Goal: Navigation & Orientation: Understand site structure

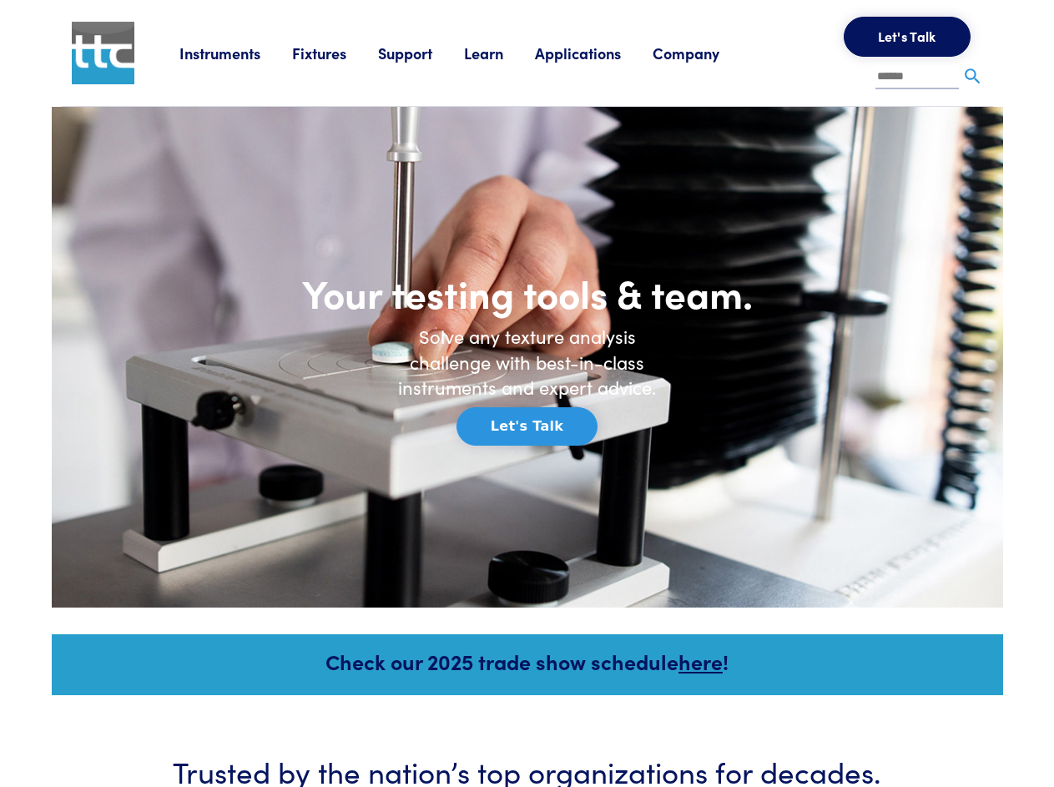
click at [254, 63] on link "Instruments" at bounding box center [235, 53] width 113 height 21
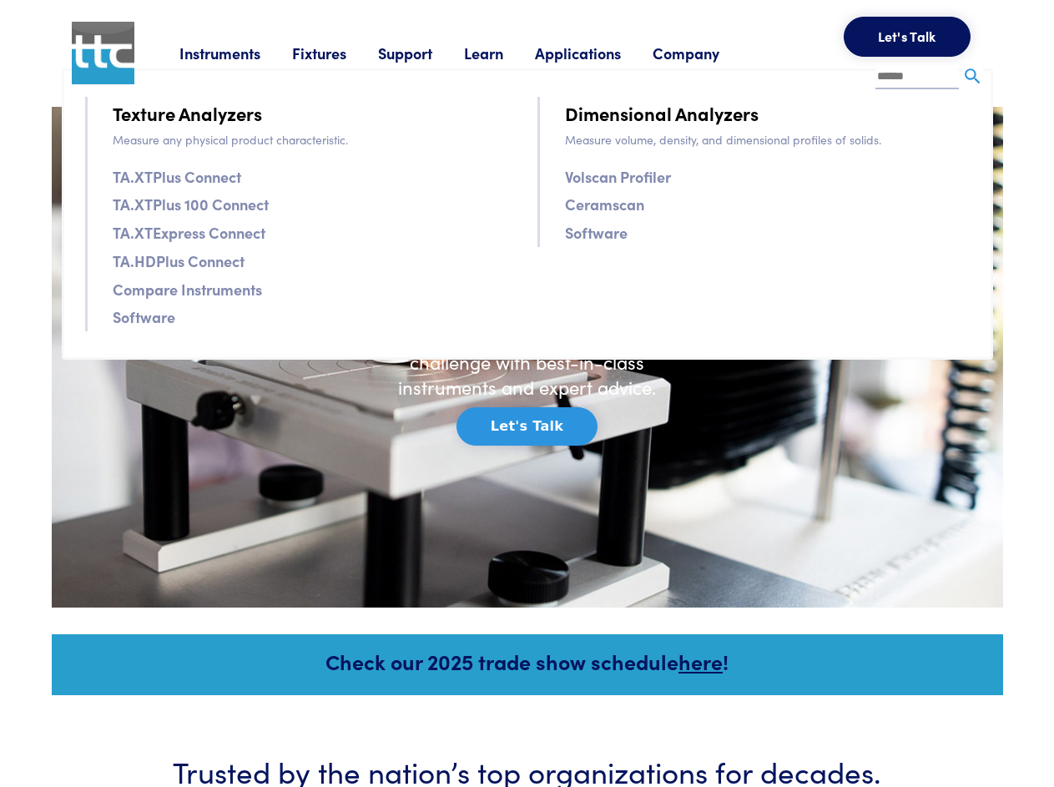
click at [311, 63] on link "Fixtures" at bounding box center [335, 53] width 86 height 21
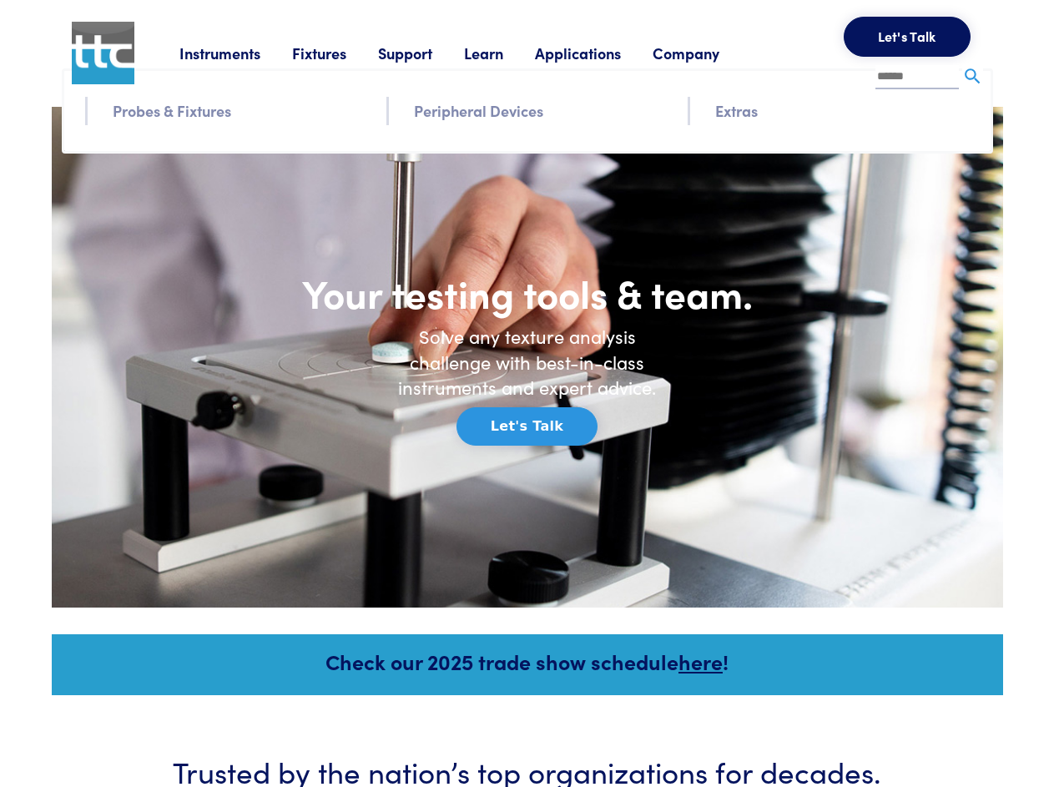
click at [378, 63] on link "Support" at bounding box center [421, 53] width 86 height 21
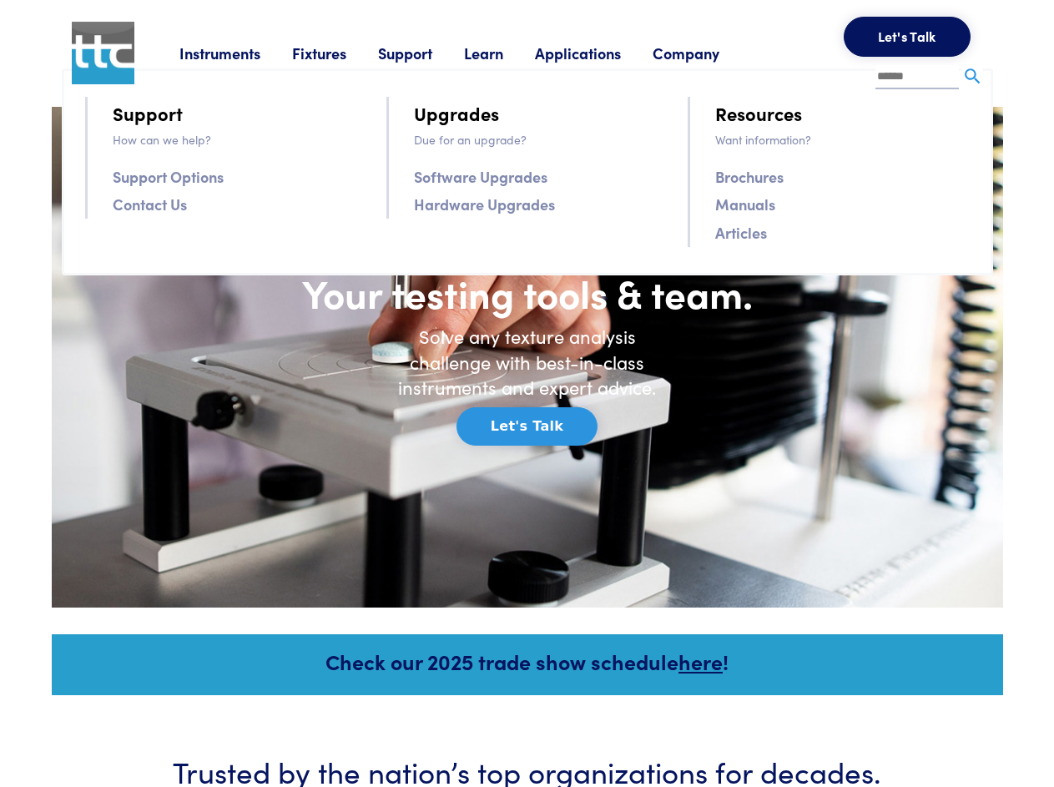
click at [464, 63] on link "Learn" at bounding box center [499, 53] width 71 height 21
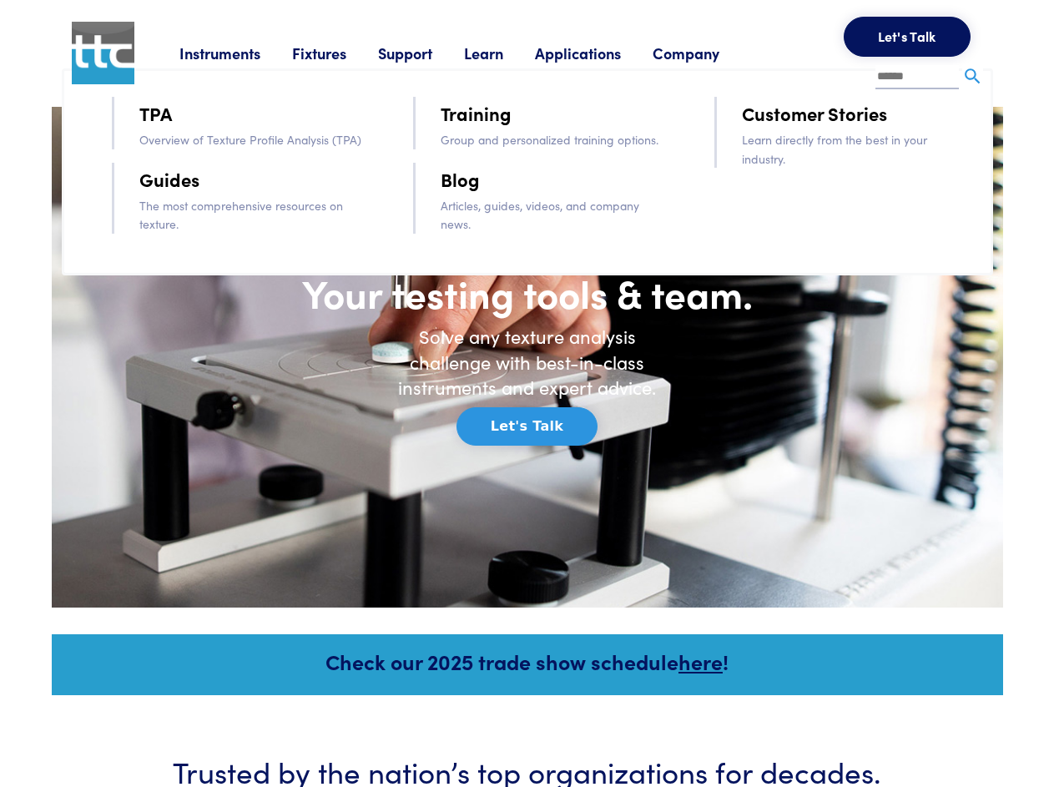
click at [535, 63] on link "Applications" at bounding box center [594, 53] width 118 height 21
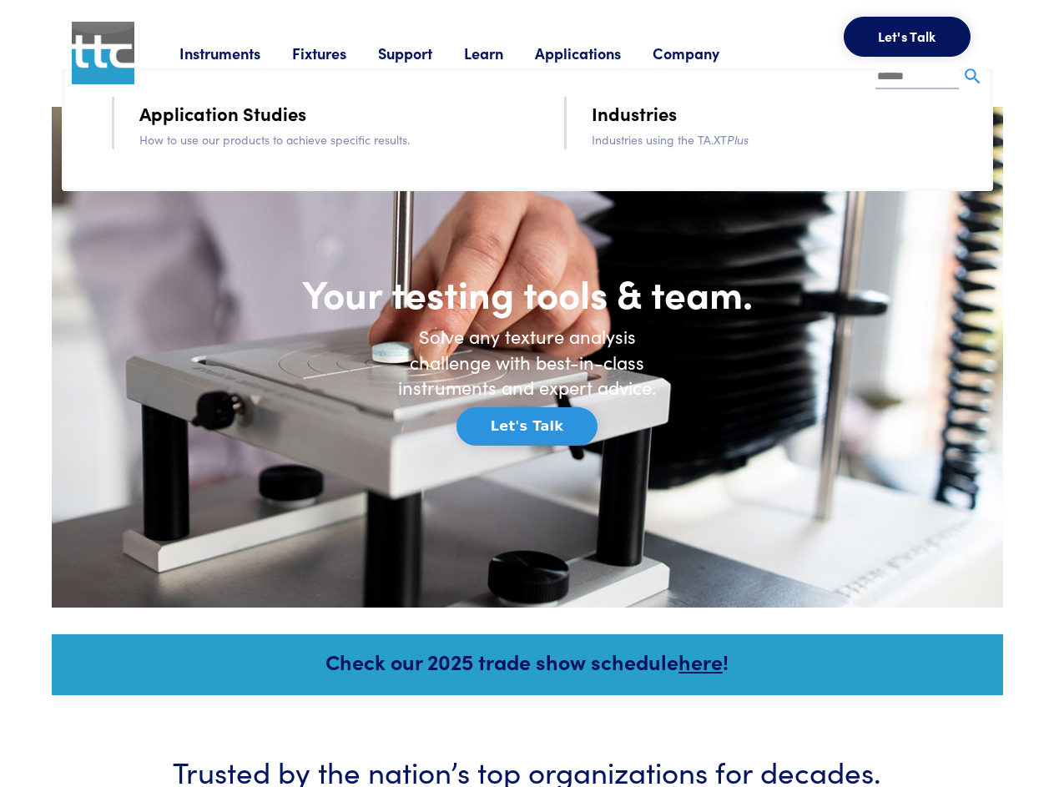
click at [653, 63] on link "Company" at bounding box center [702, 53] width 99 height 21
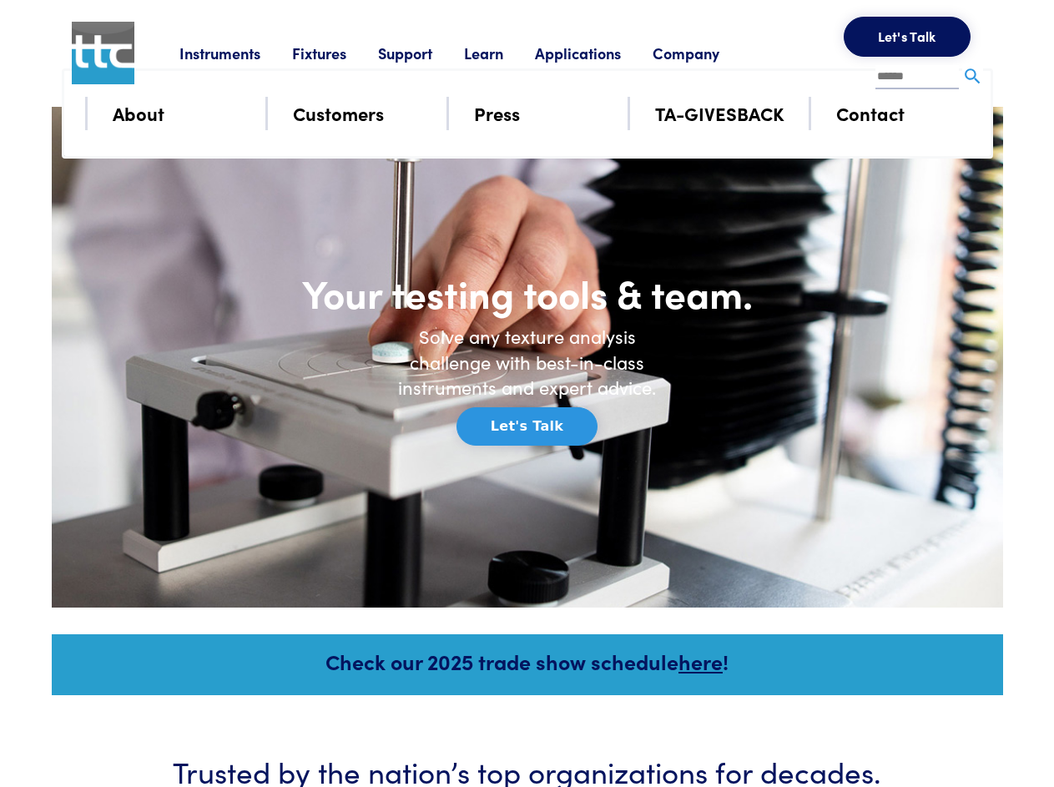
click at [0, 0] on span "0" at bounding box center [0, 0] width 0 height 0
